Goal: Transaction & Acquisition: Purchase product/service

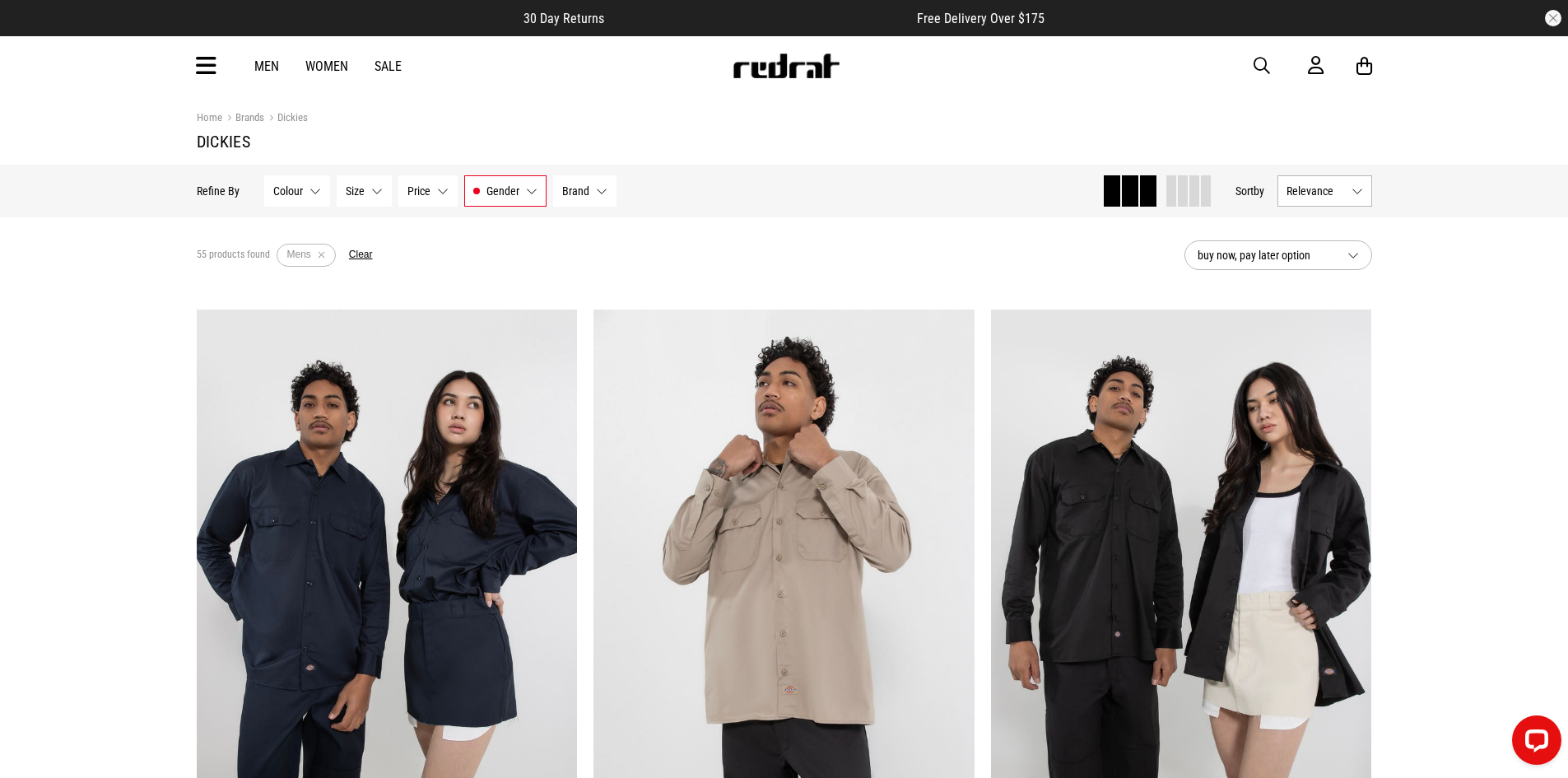
click at [1358, 192] on button "Relevance" at bounding box center [1324, 191] width 95 height 32
click at [1356, 192] on button "Relevance" at bounding box center [1324, 191] width 95 height 32
click at [270, 67] on link "Men" at bounding box center [267, 66] width 25 height 15
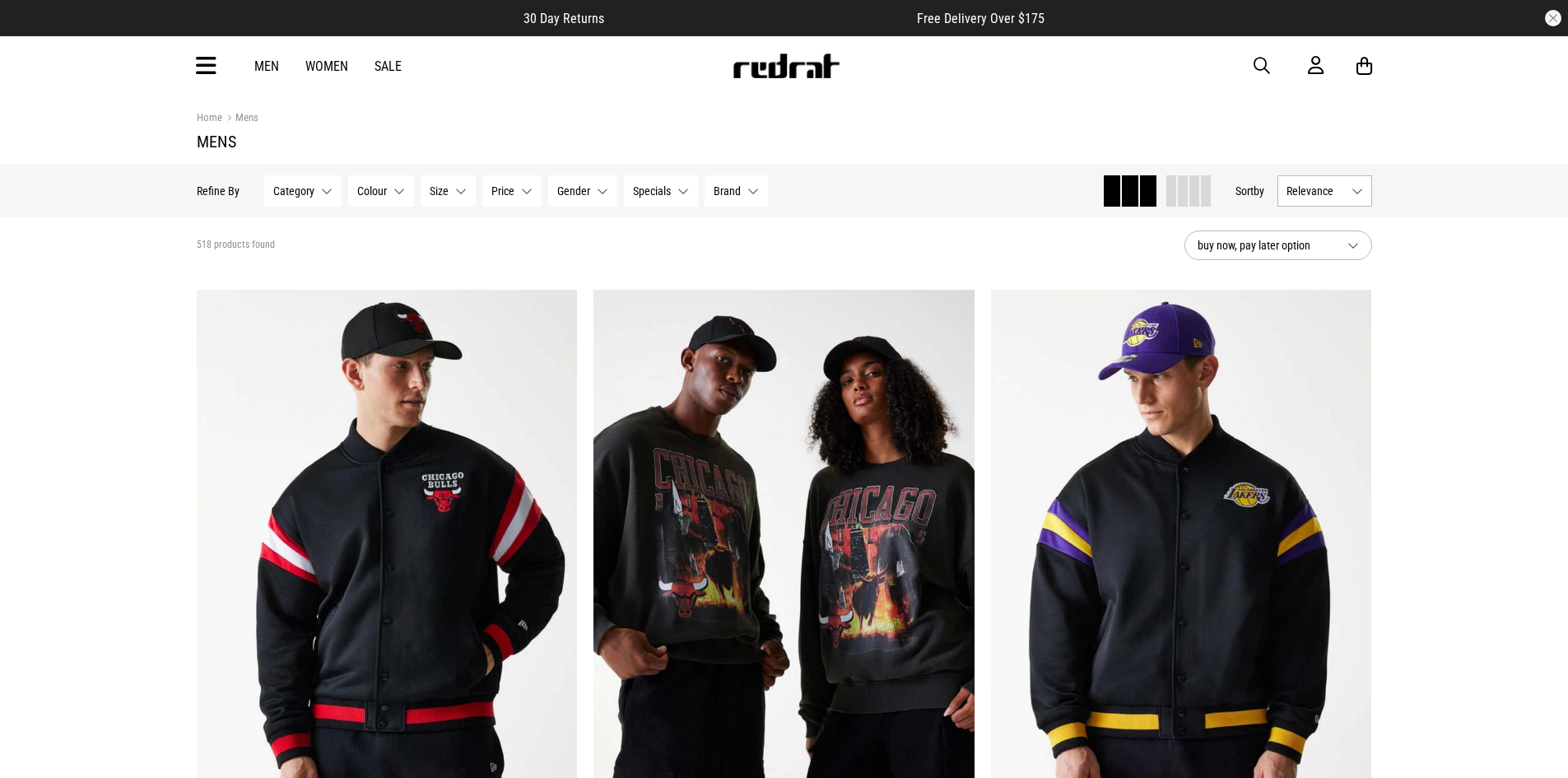
click at [323, 195] on button "Category None selected" at bounding box center [302, 191] width 78 height 32
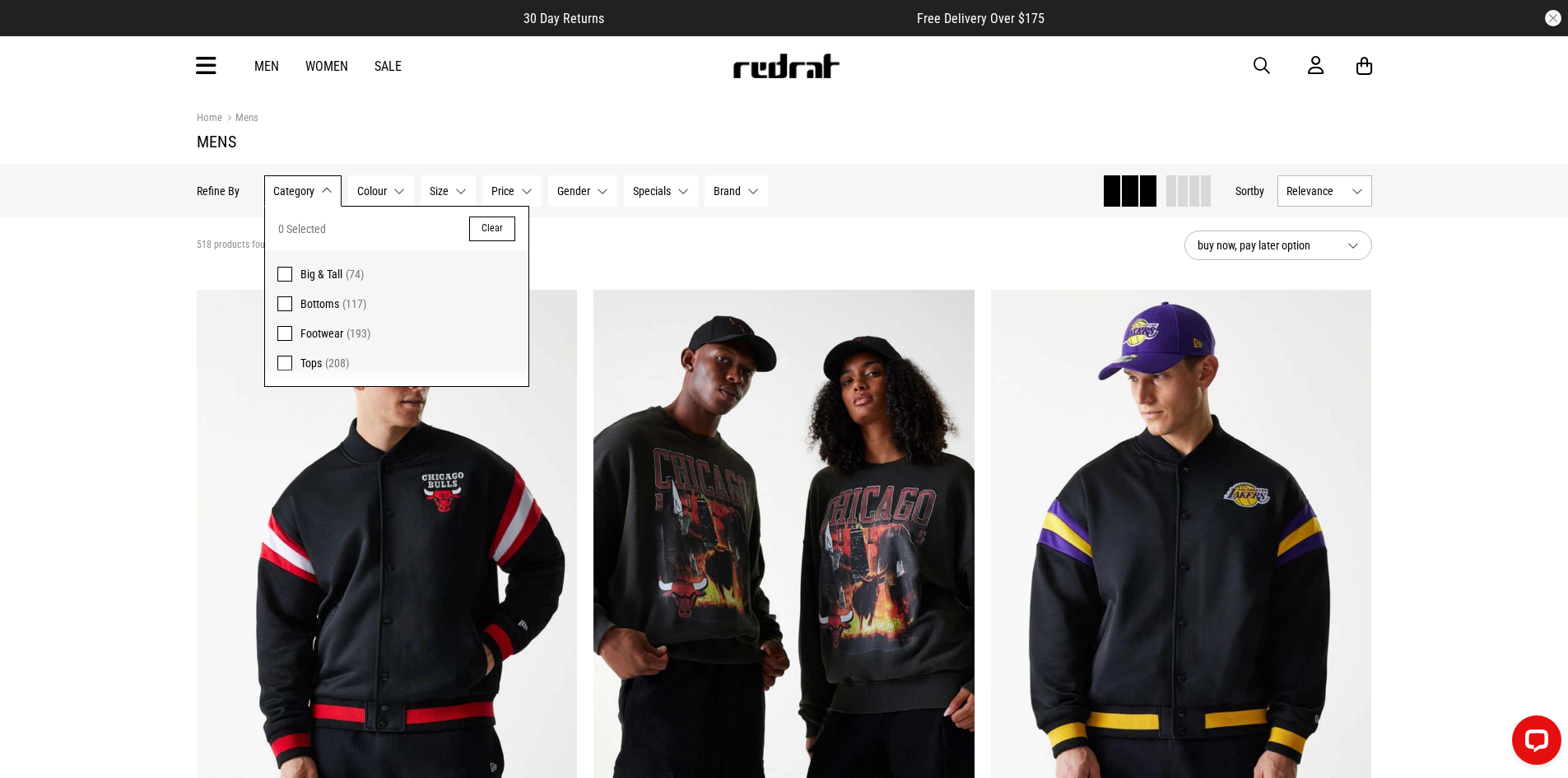
click at [318, 305] on span "Bottoms" at bounding box center [319, 304] width 38 height 13
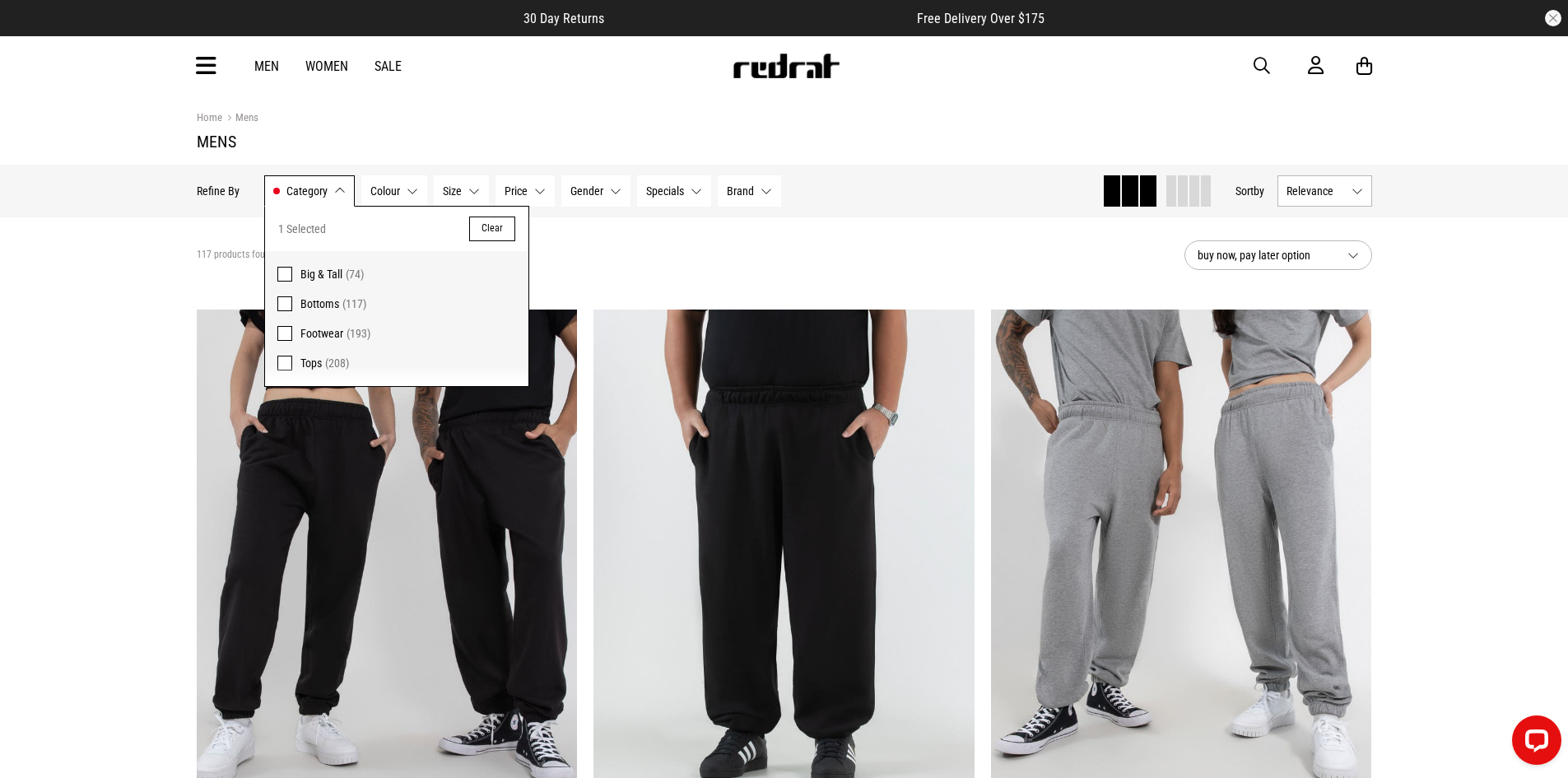
click at [612, 192] on button "Gender None selected" at bounding box center [596, 191] width 69 height 32
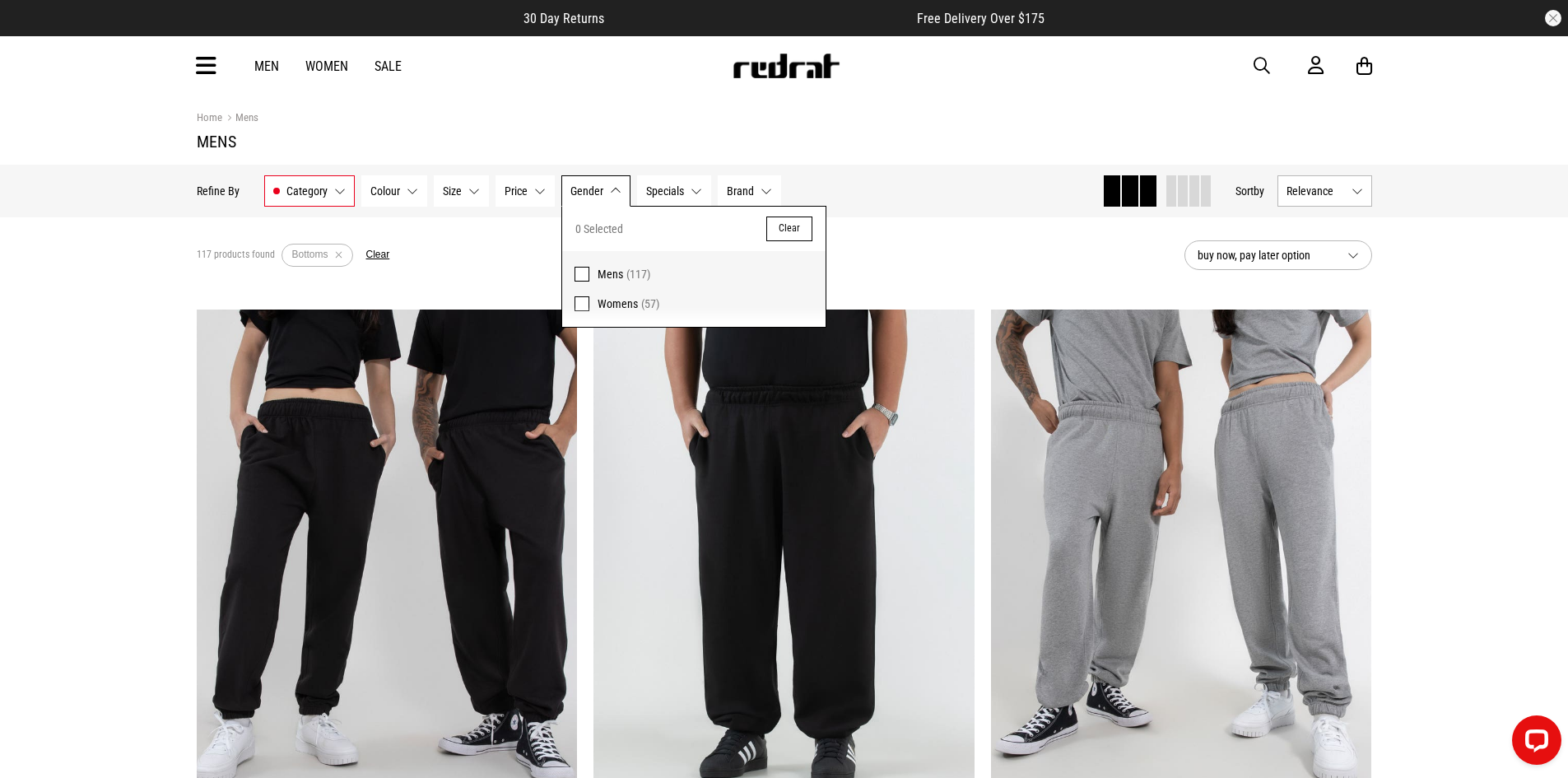
click at [612, 272] on span "Mens" at bounding box center [610, 274] width 26 height 13
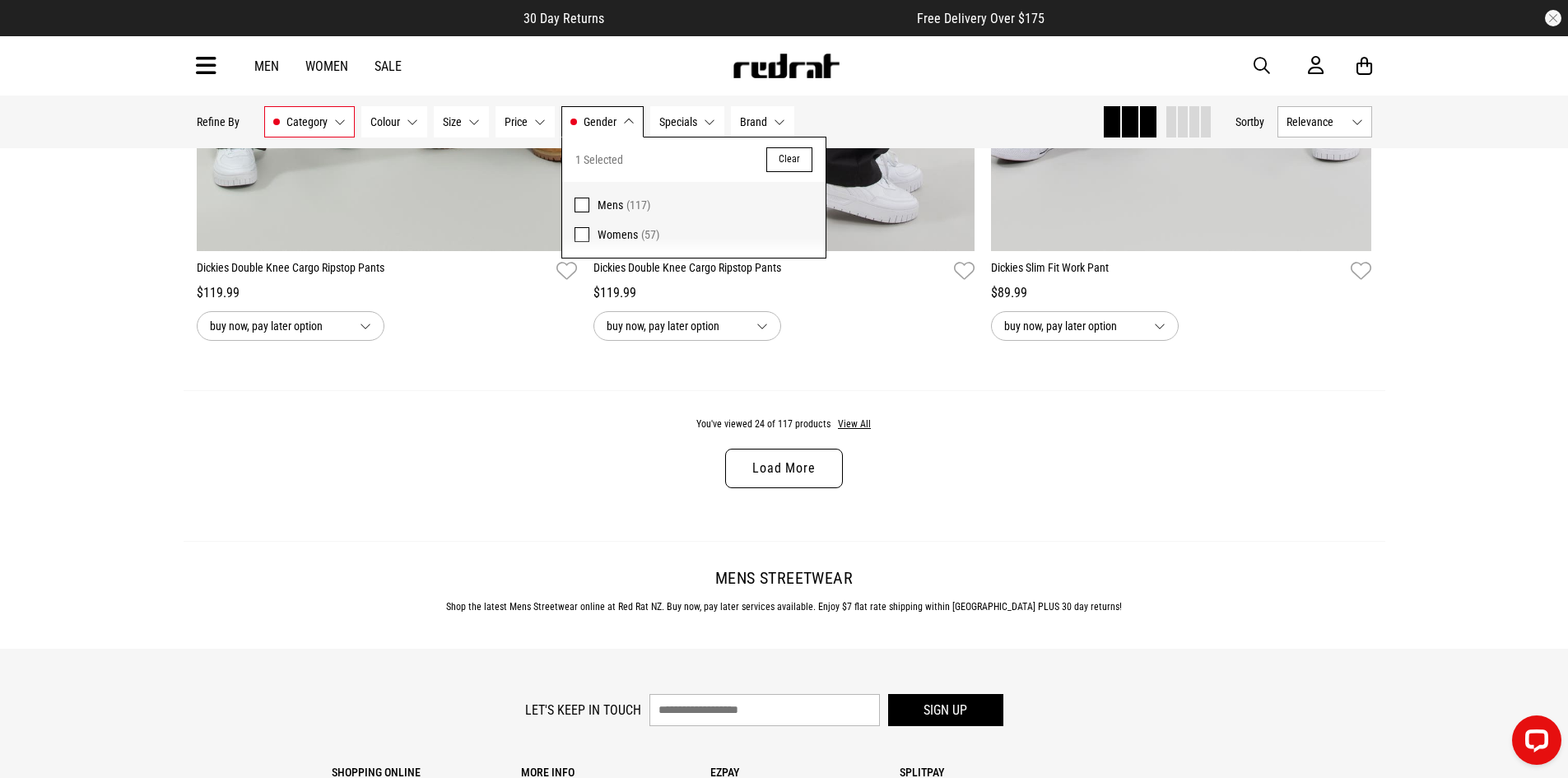
scroll to position [5187, 0]
click at [821, 474] on link "Load More" at bounding box center [784, 467] width 117 height 39
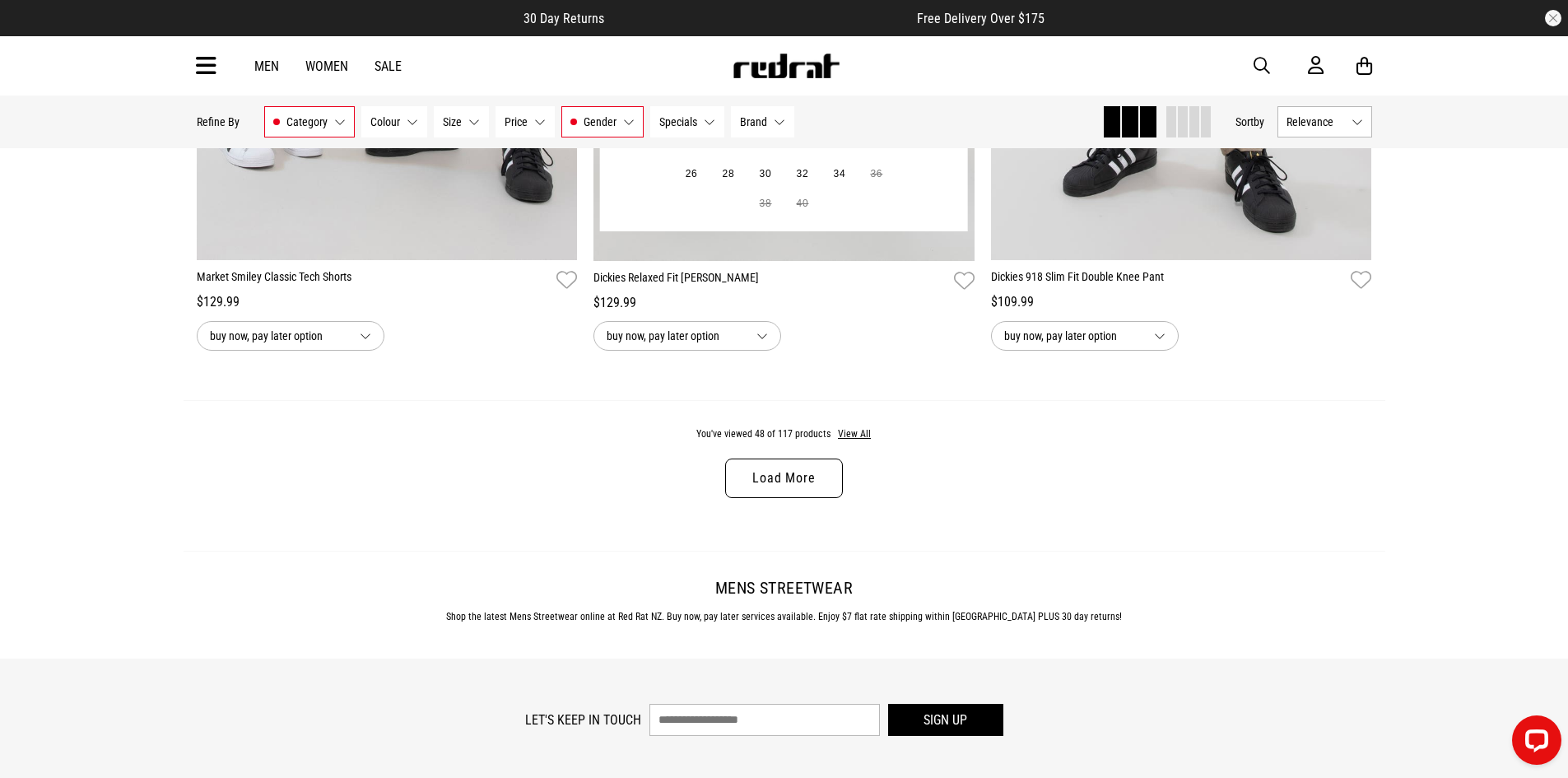
scroll to position [10456, 0]
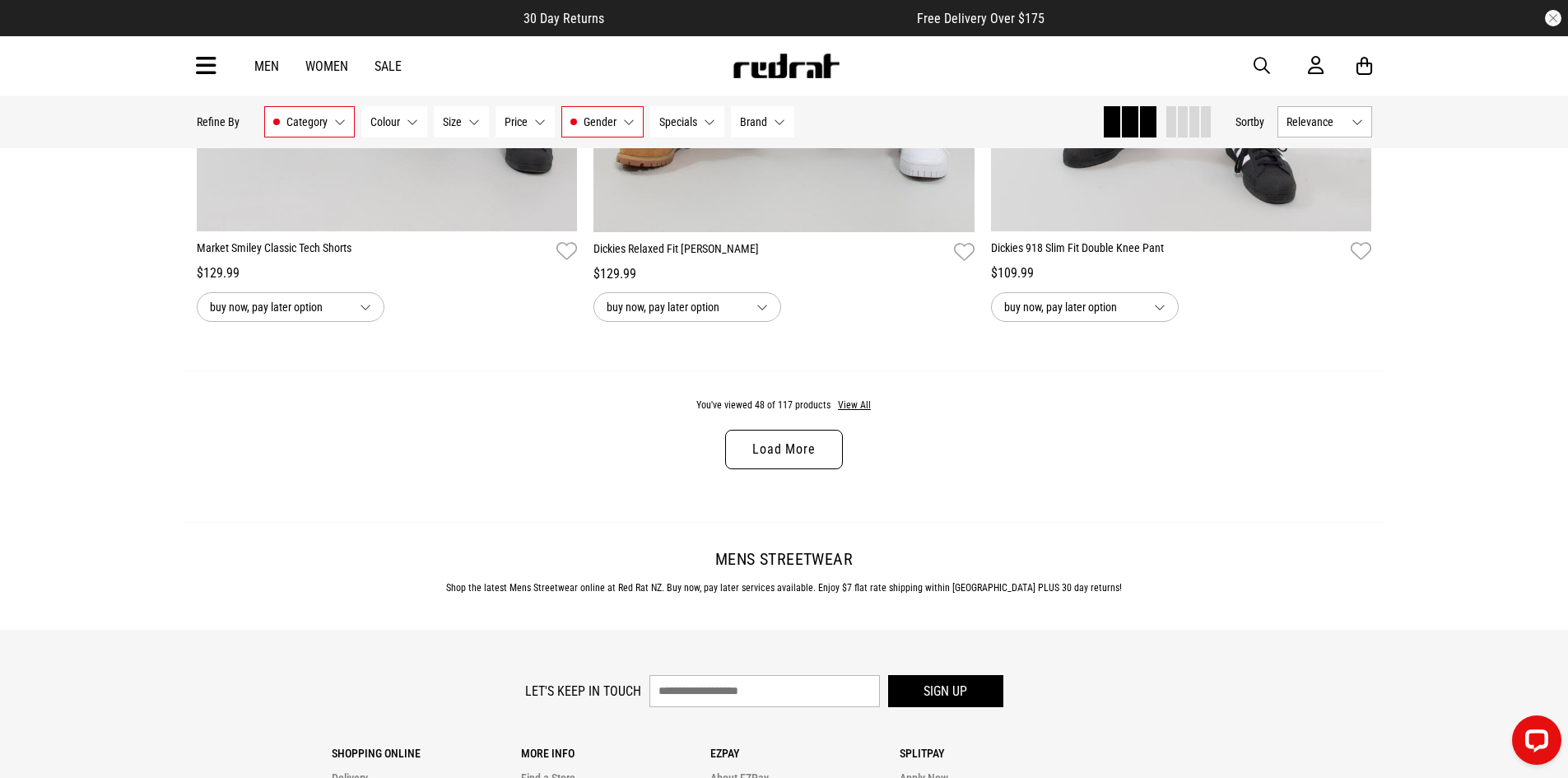
click at [789, 469] on link "Load More" at bounding box center [784, 449] width 117 height 39
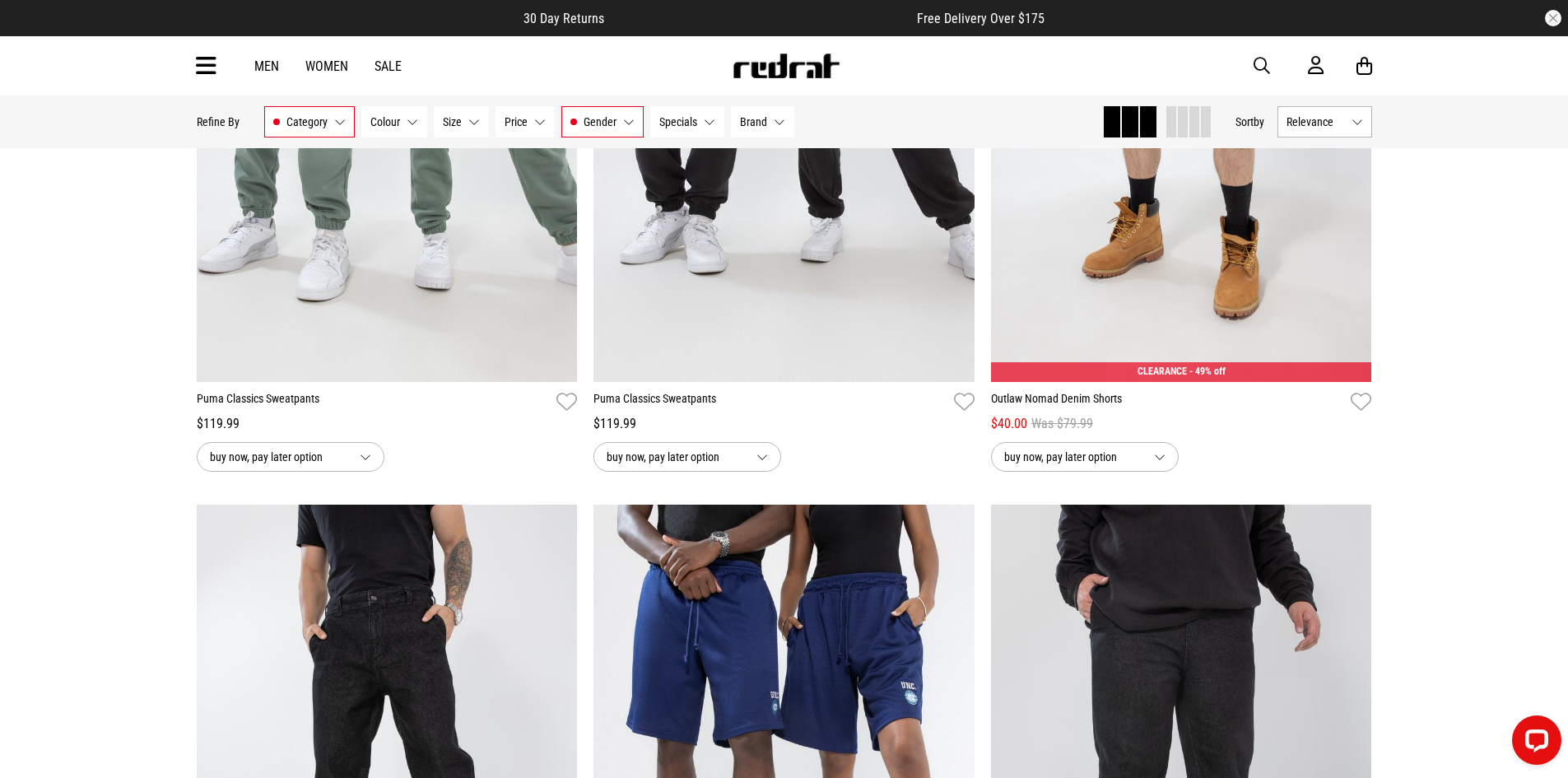
scroll to position [14633, 0]
